Goal: Task Accomplishment & Management: Use online tool/utility

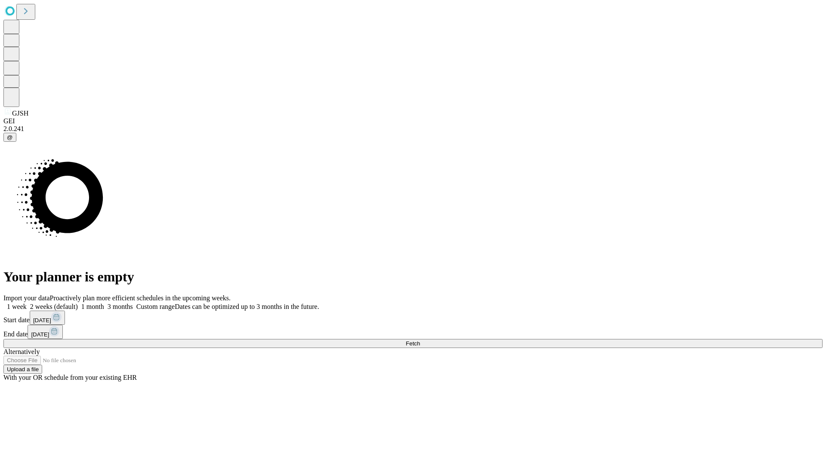
click at [420, 341] on span "Fetch" at bounding box center [413, 344] width 14 height 6
